Goal: Information Seeking & Learning: Learn about a topic

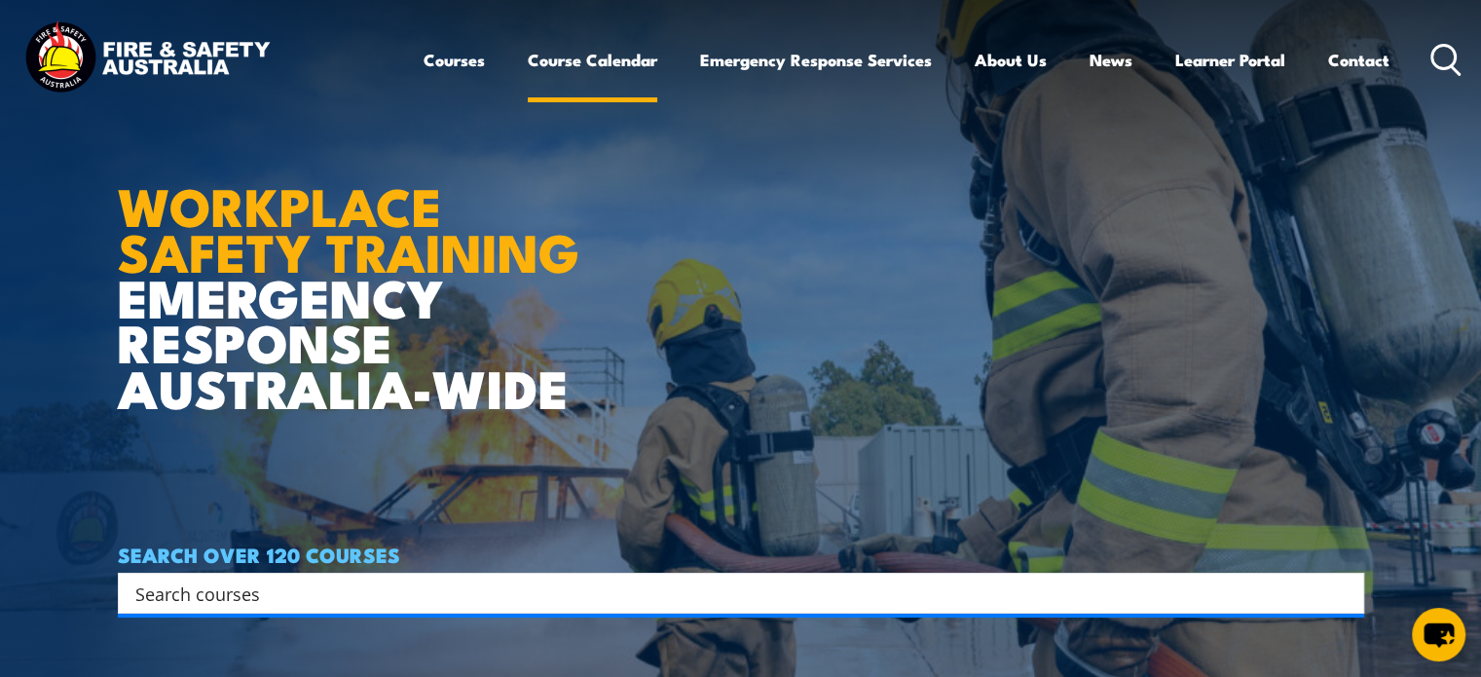
click at [563, 63] on link "Course Calendar" at bounding box center [593, 60] width 130 height 52
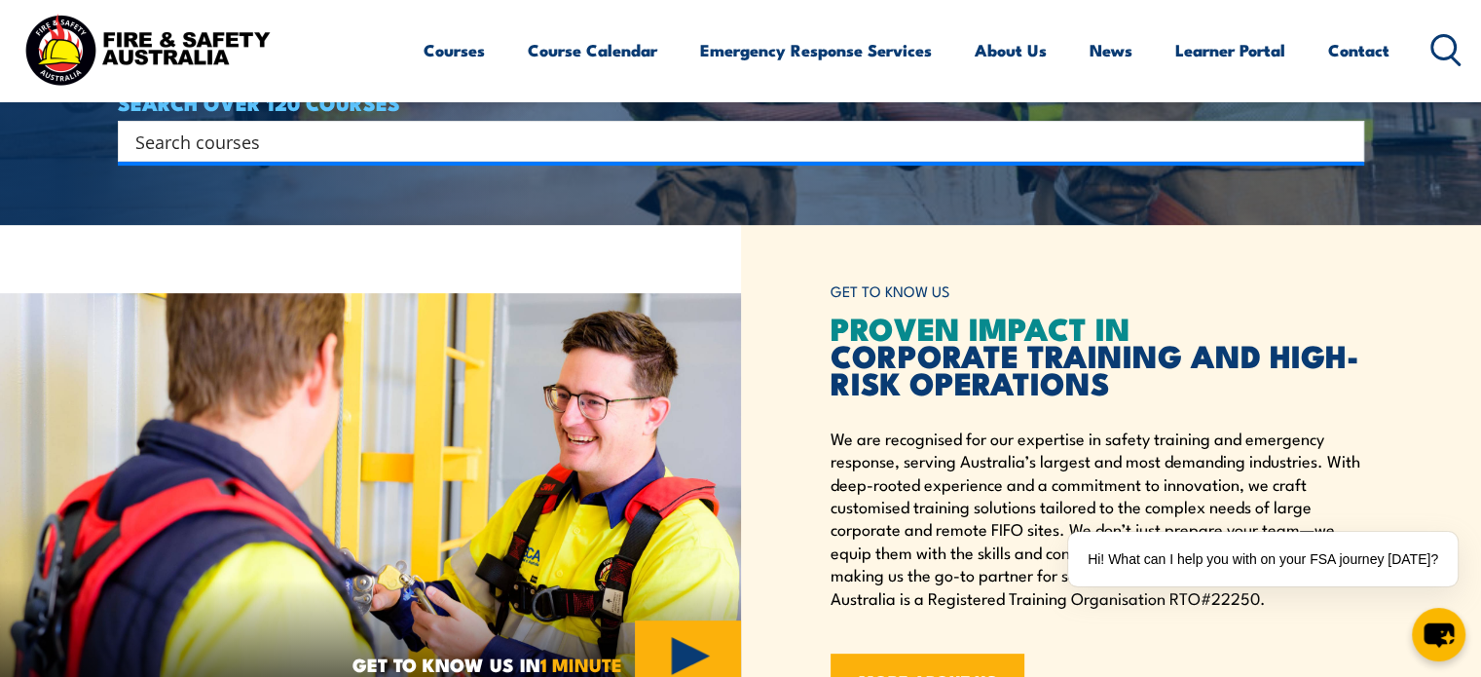
scroll to position [464, 0]
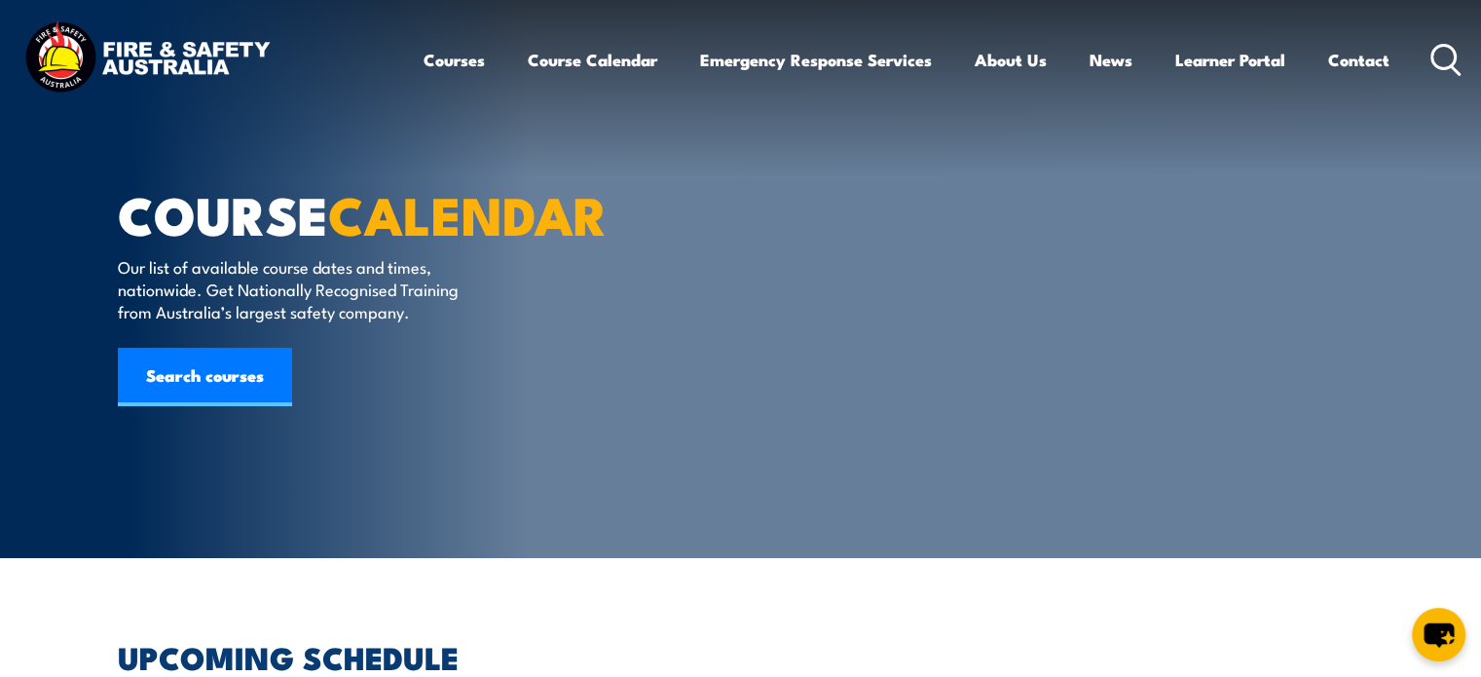
click at [0, 0] on li "Emergency Response Solutions" at bounding box center [0, 0] width 0 height 0
click at [609, 64] on link "Course Calendar" at bounding box center [593, 60] width 130 height 52
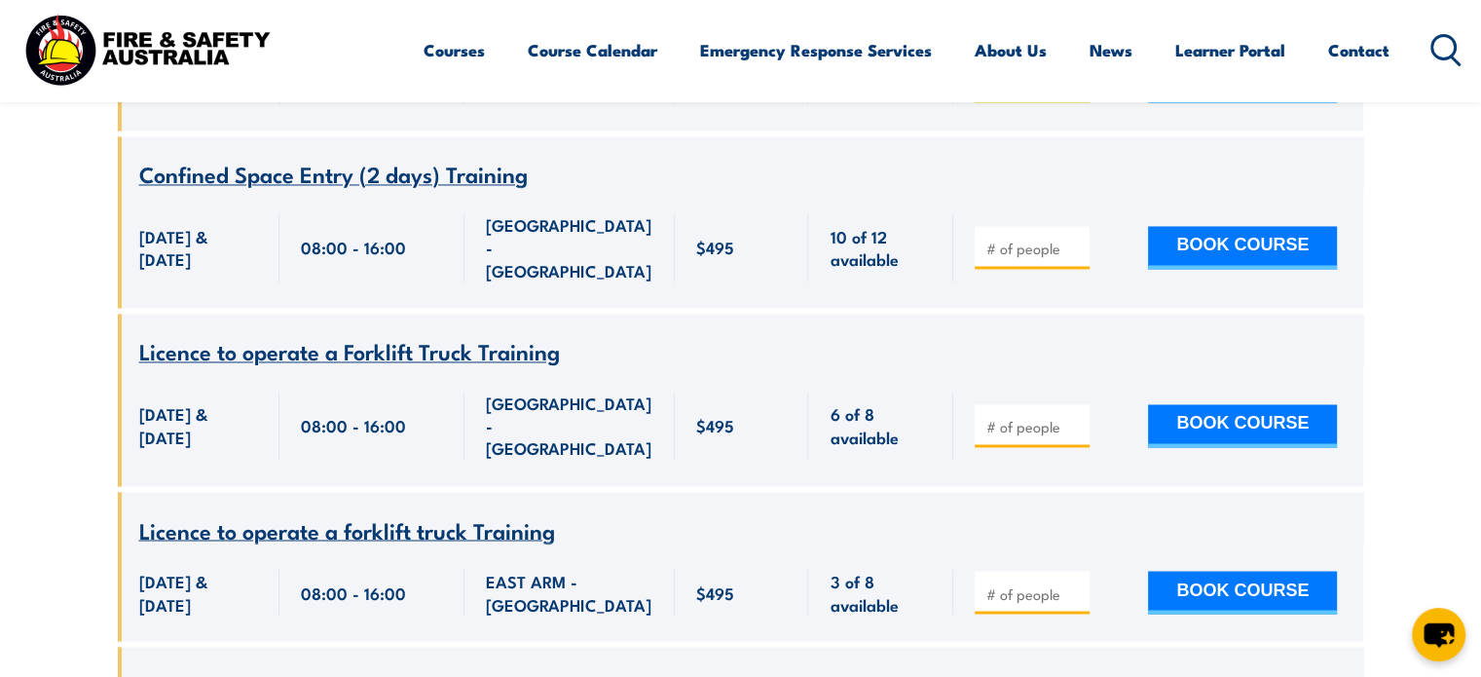
scroll to position [33075, 0]
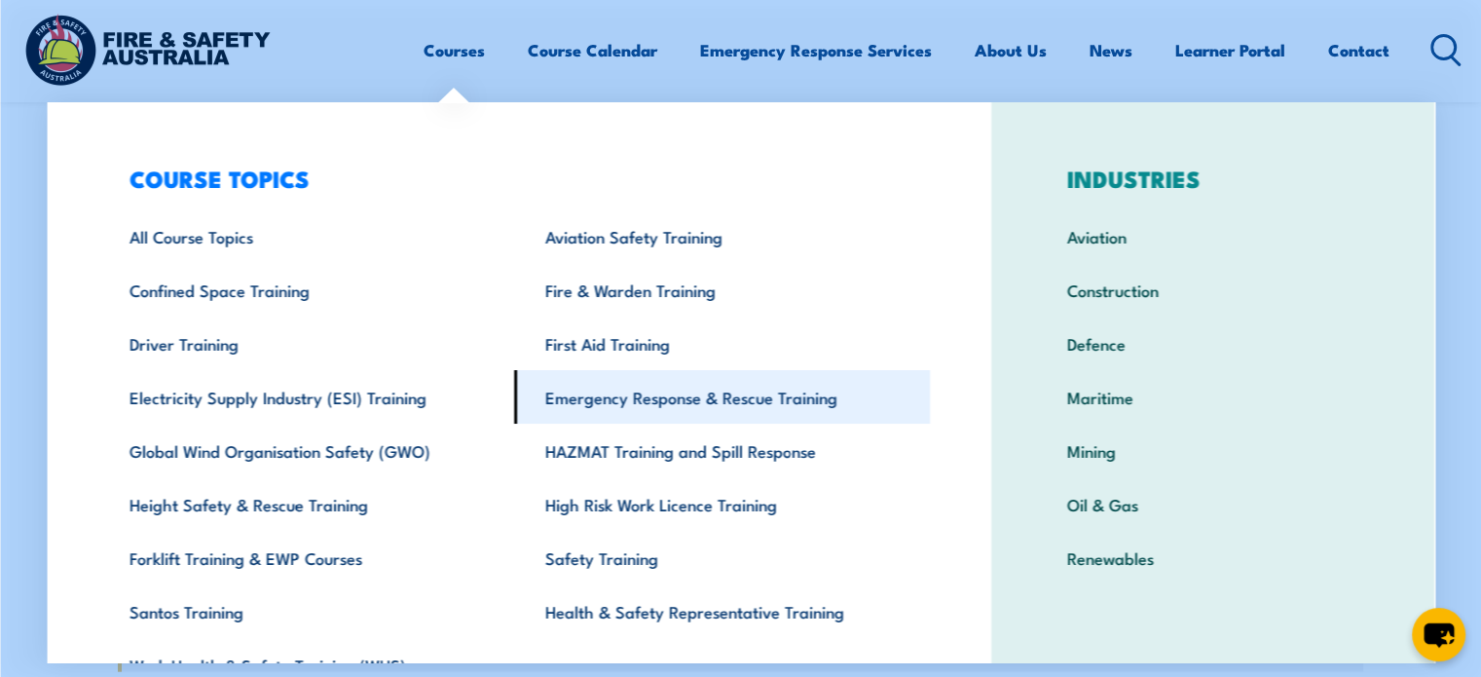
click at [670, 403] on link "Emergency Response & Rescue Training" at bounding box center [722, 397] width 416 height 54
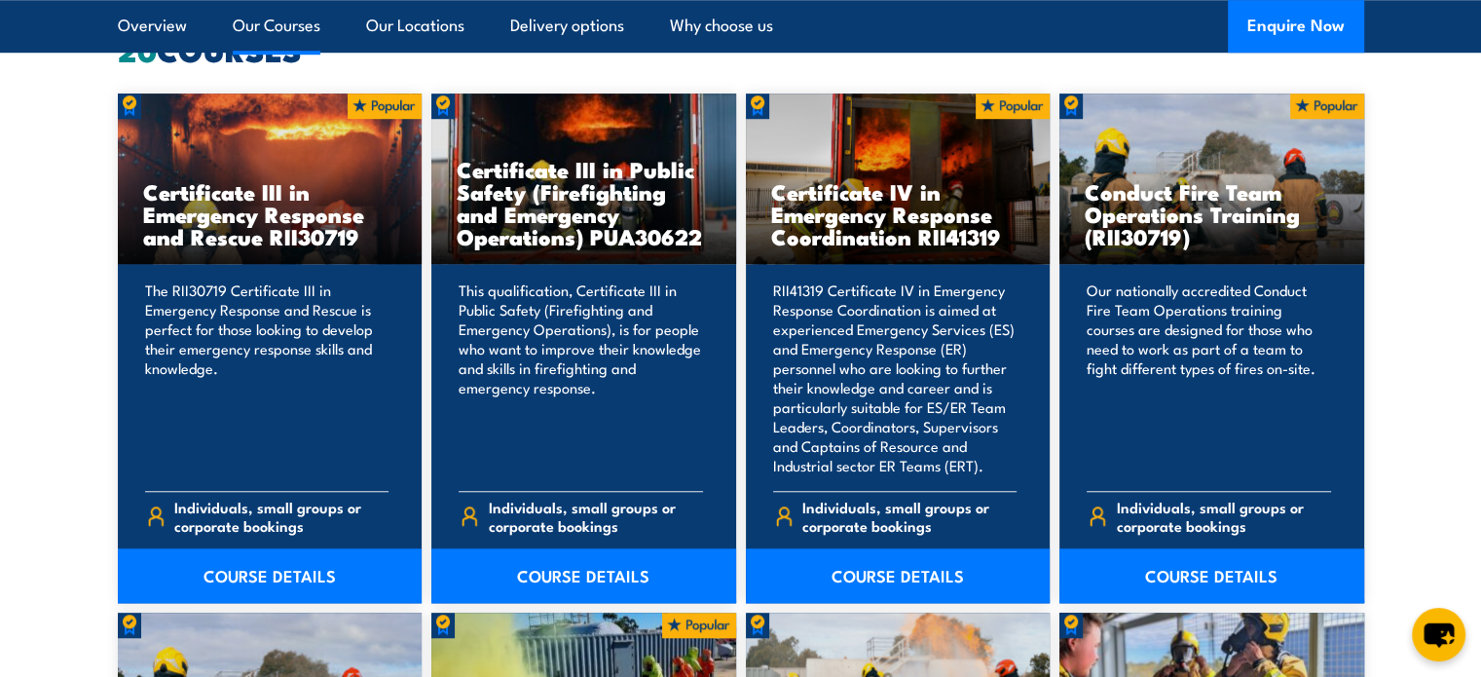
scroll to position [1448, 0]
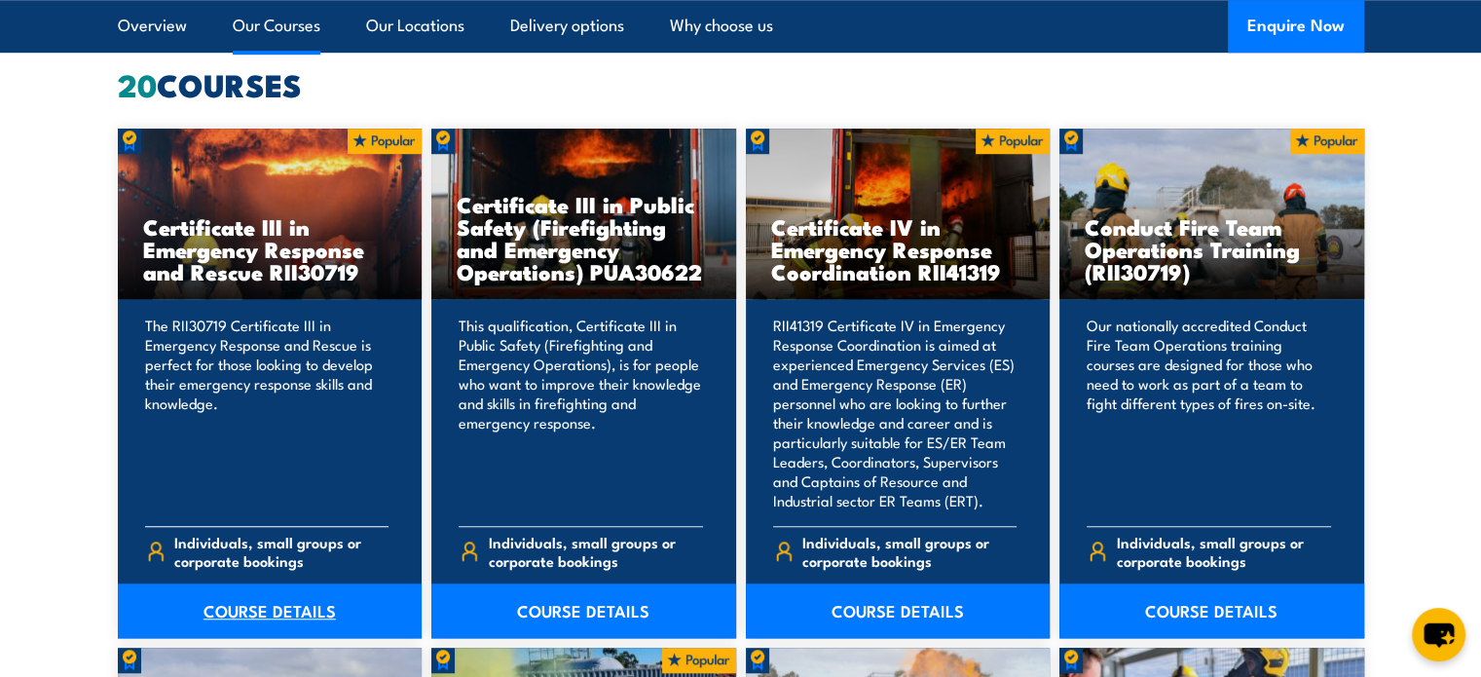
click at [252, 606] on link "COURSE DETAILS" at bounding box center [270, 610] width 305 height 55
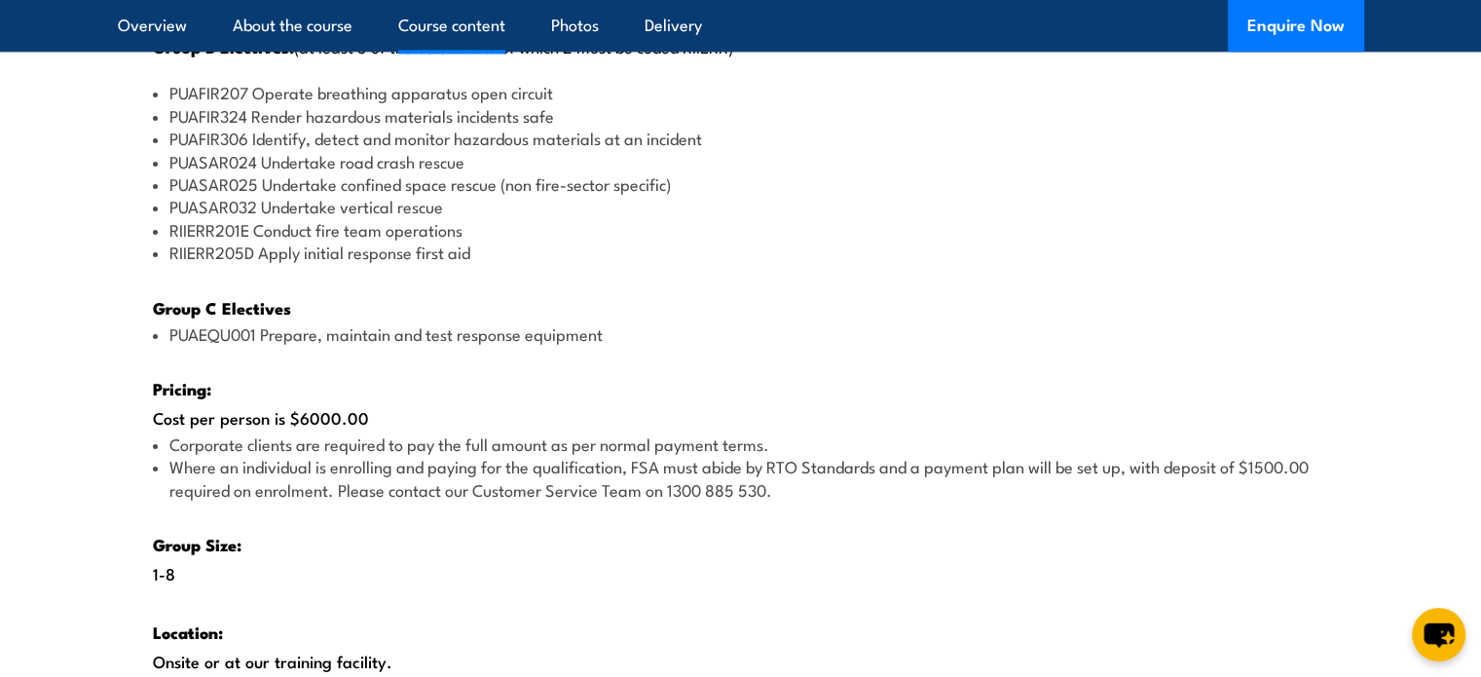
scroll to position [2341, 0]
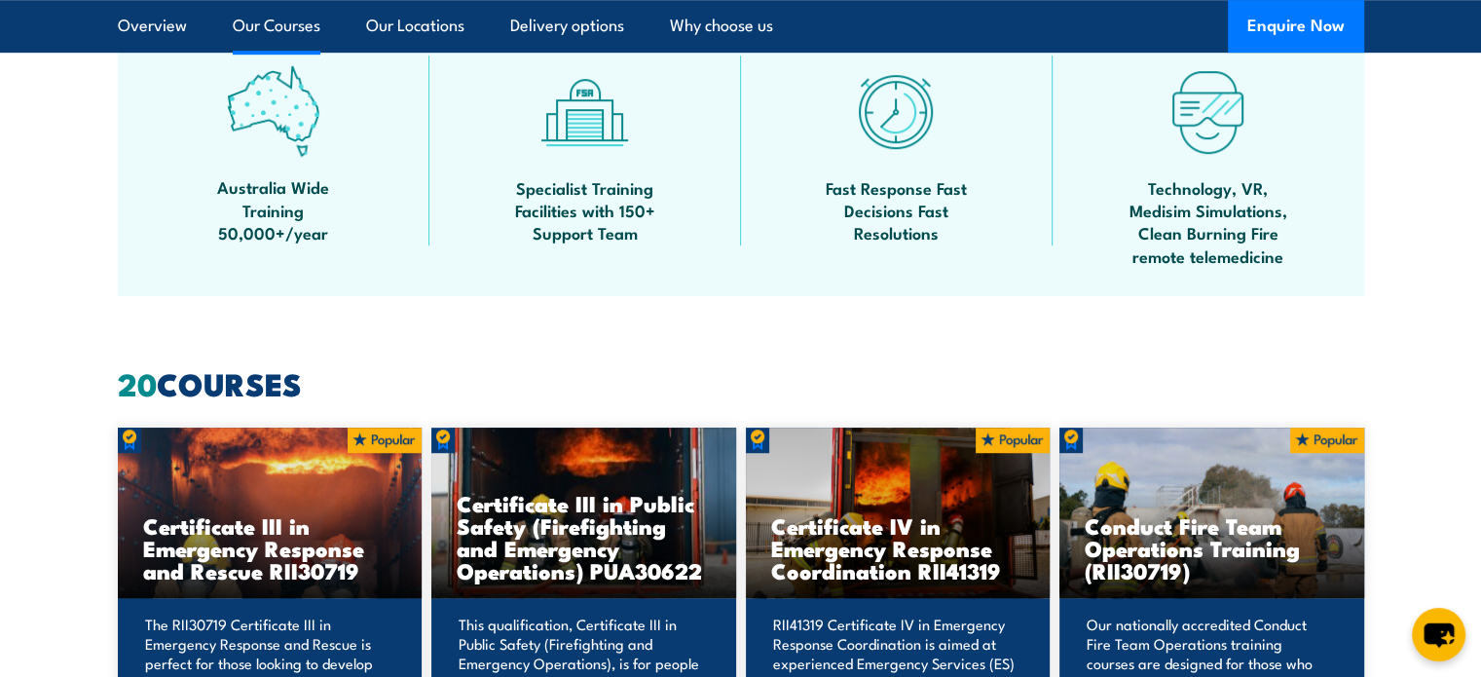
scroll to position [1344, 0]
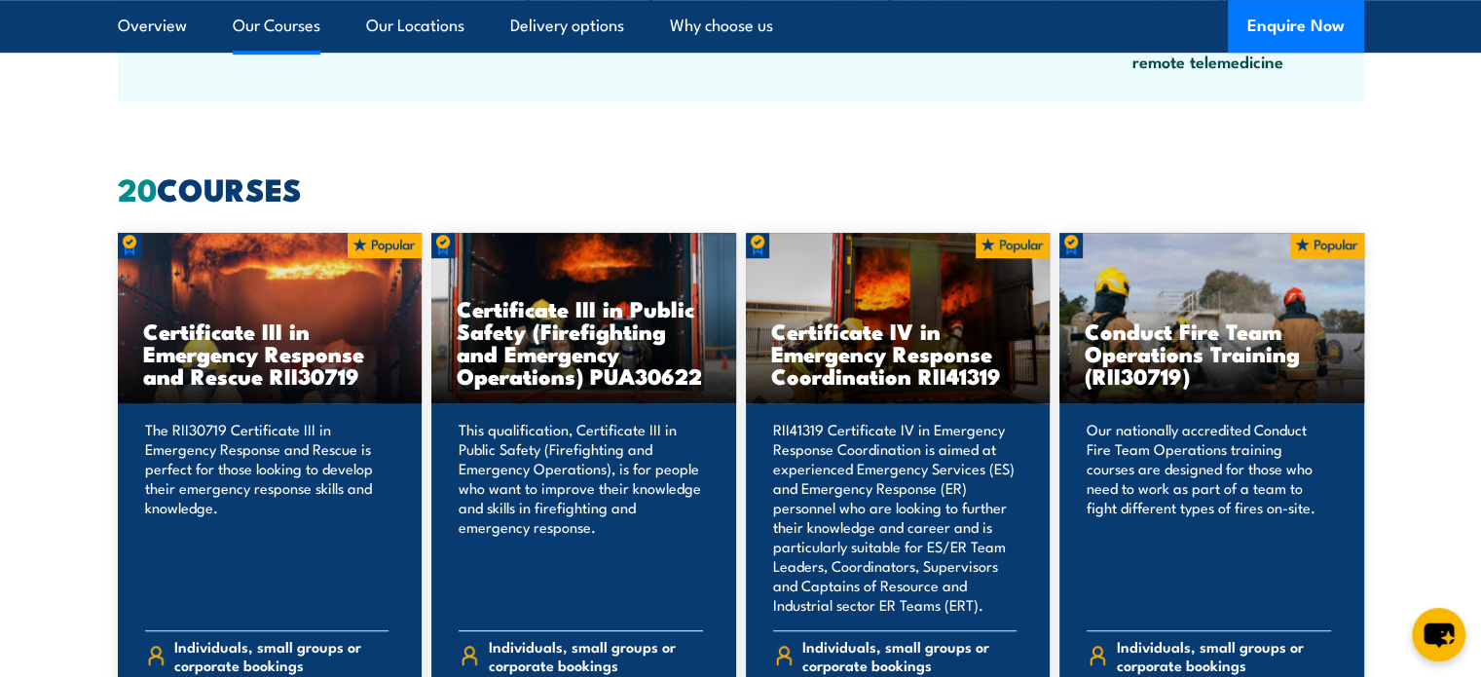
drag, startPoint x: 706, startPoint y: 377, endPoint x: 452, endPoint y: 326, distance: 259.1
click at [452, 326] on div "Certificate III in Public Safety (Firefighting and Emergency Operations) PUA306…" at bounding box center [583, 318] width 305 height 170
copy div "Certificate III in Public Safety (Firefighting and Emergency Operations) PUA306…"
